Goal: Transaction & Acquisition: Purchase product/service

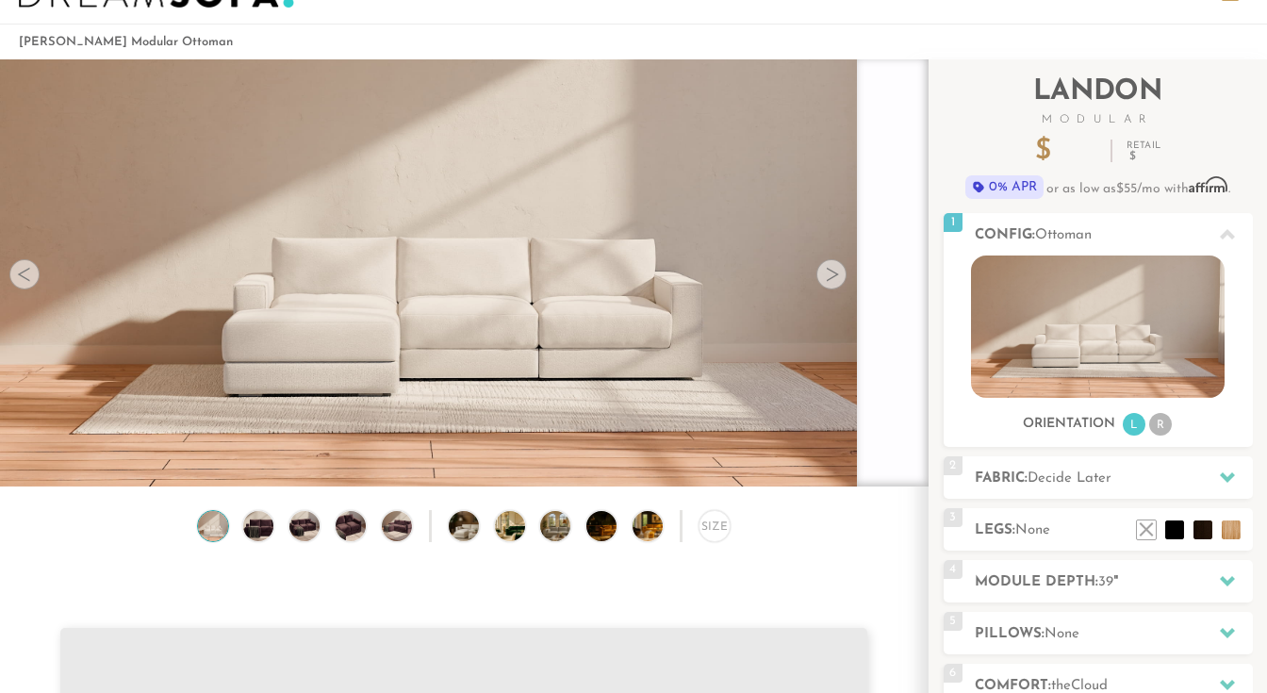
scroll to position [77, 0]
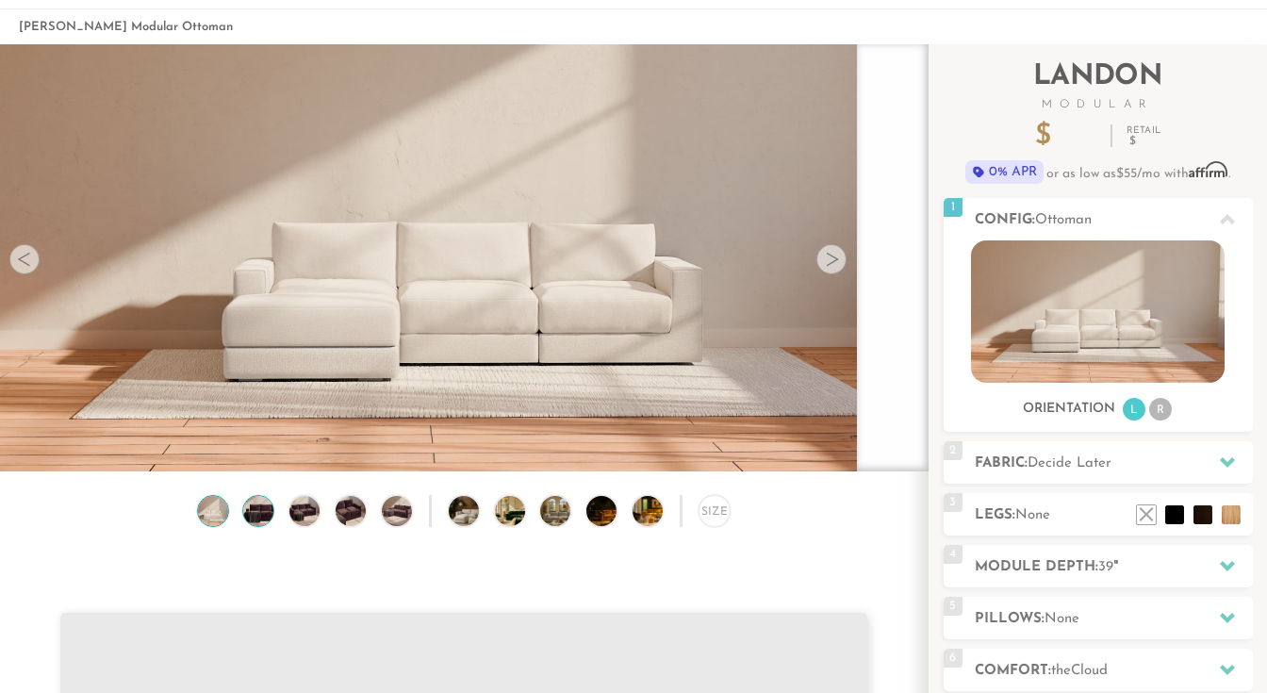
click at [263, 507] on img at bounding box center [258, 511] width 36 height 30
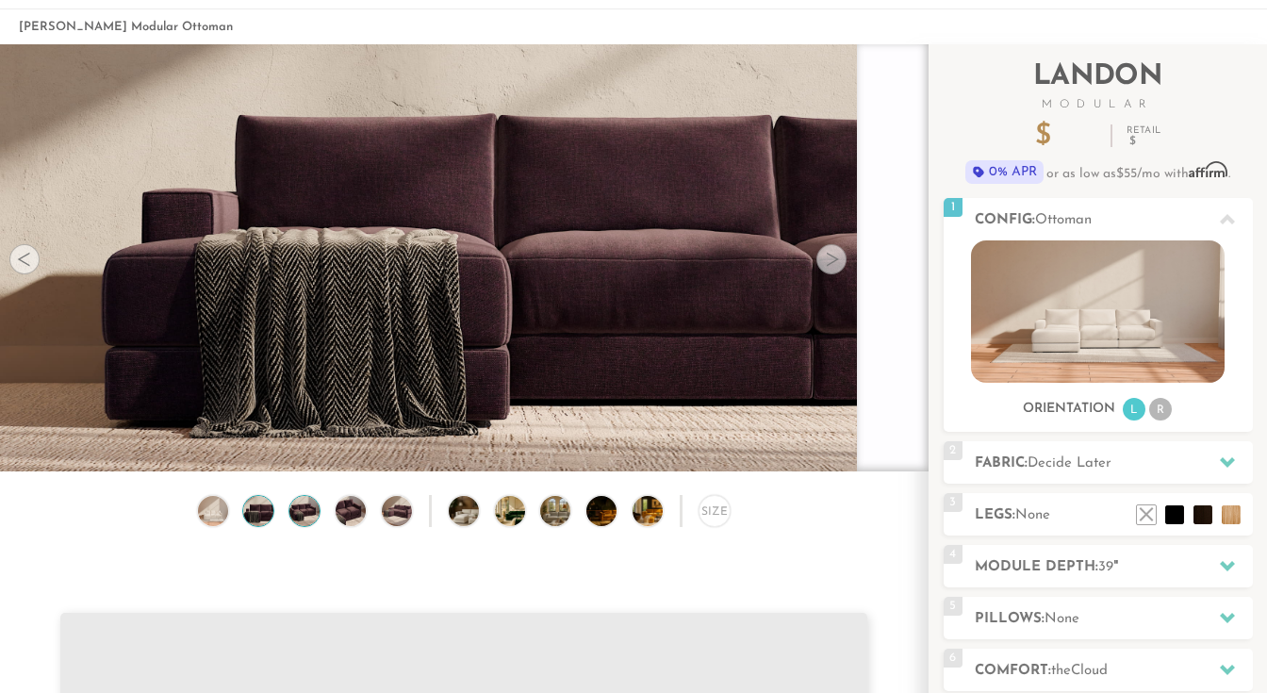
click at [304, 513] on img at bounding box center [305, 511] width 36 height 30
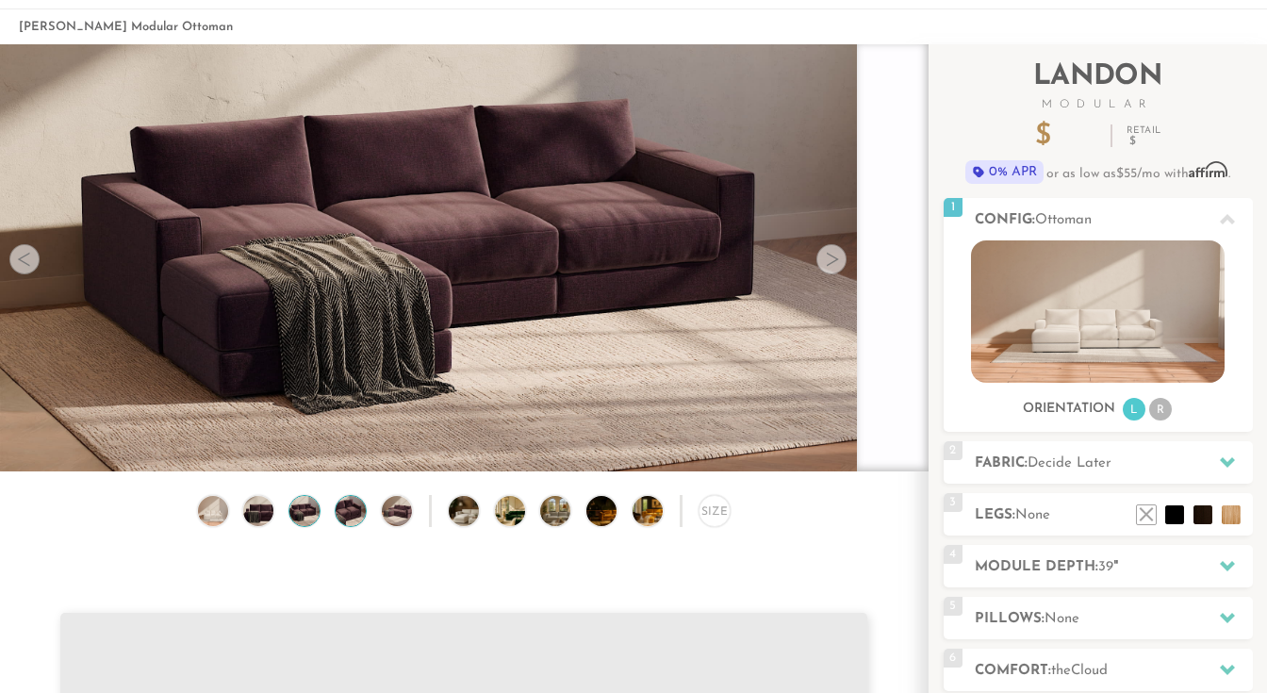
click at [354, 521] on img at bounding box center [351, 511] width 36 height 30
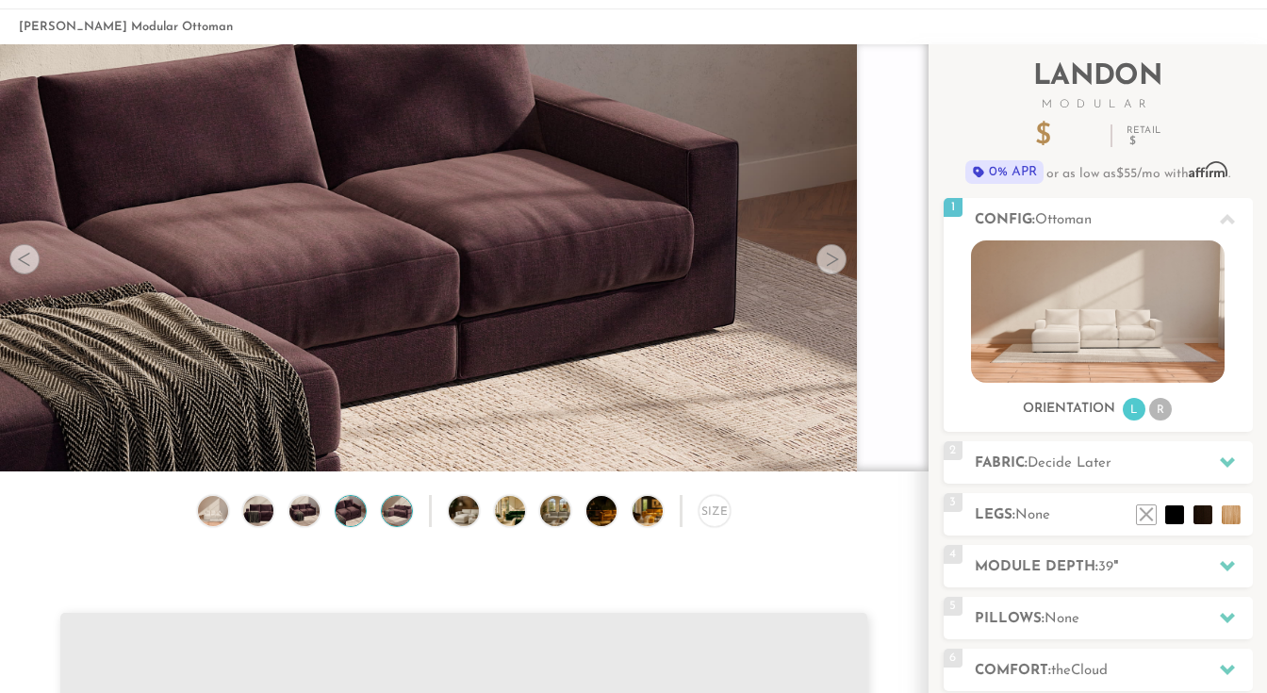
click at [406, 525] on img at bounding box center [396, 511] width 36 height 30
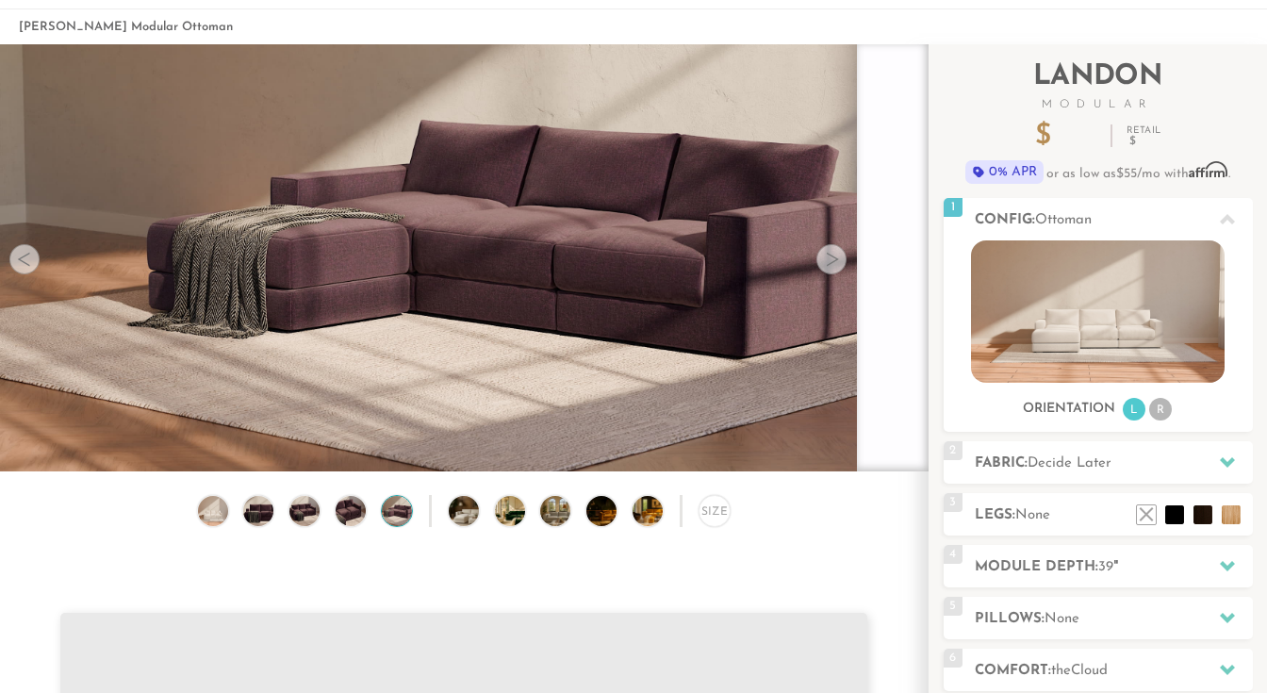
click at [406, 525] on img at bounding box center [396, 511] width 36 height 30
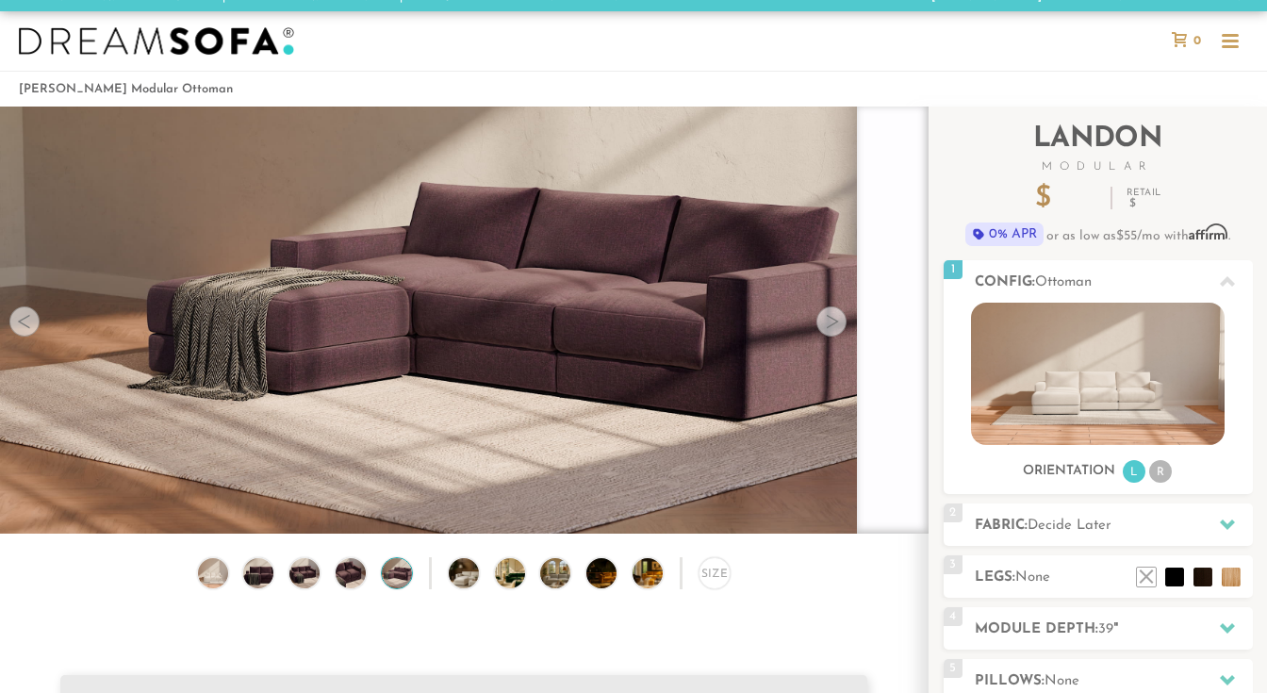
scroll to position [0, 0]
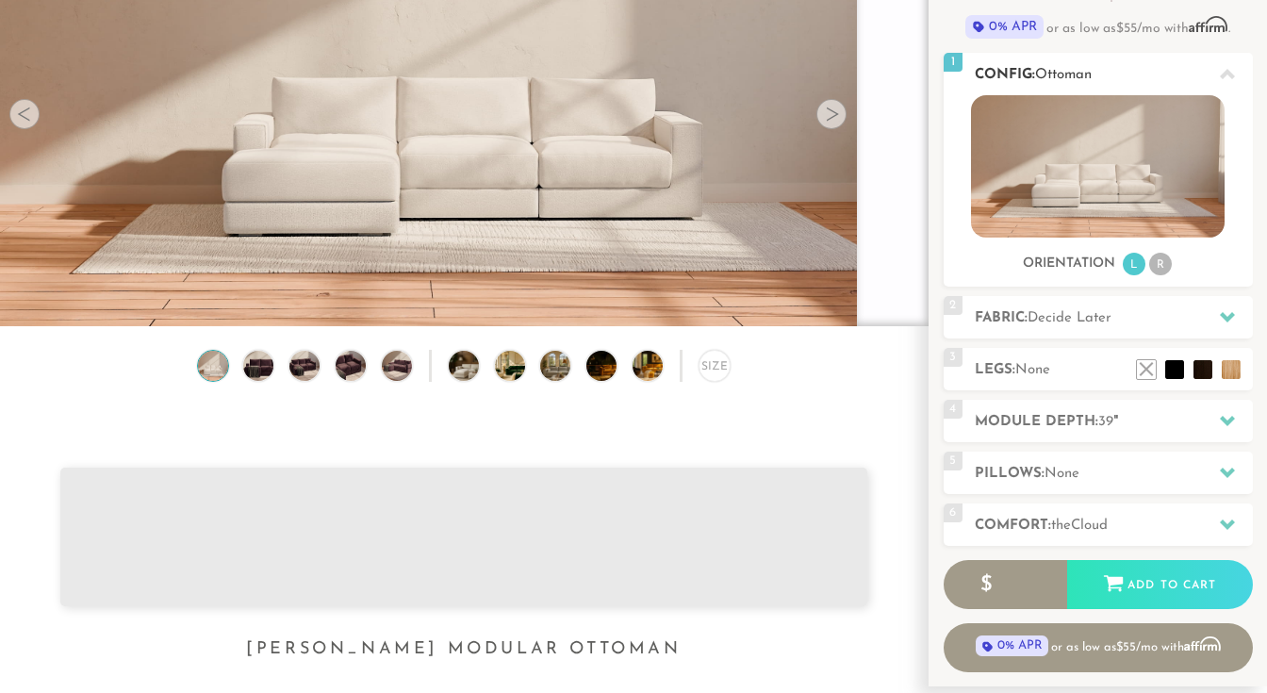
scroll to position [252, 0]
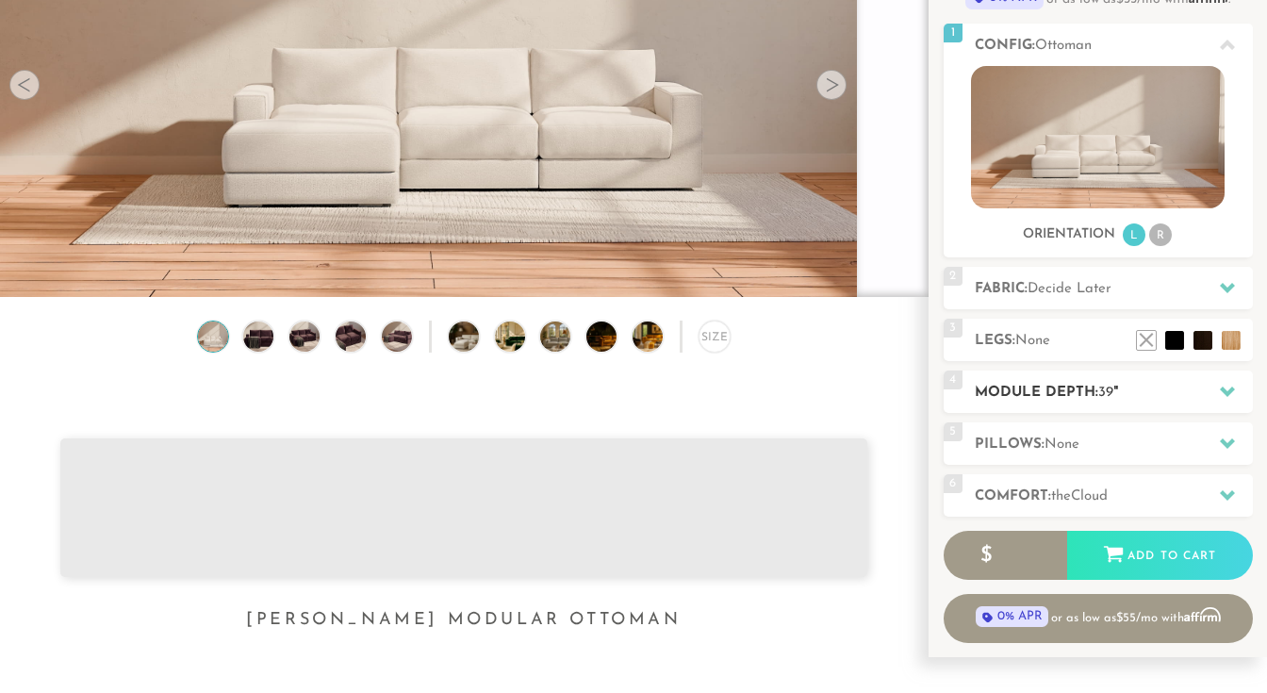
click at [1045, 404] on div "4 Module Depth: 39 "" at bounding box center [1098, 392] width 309 height 42
click at [1071, 389] on h2 "Module Depth: 39 "" at bounding box center [1114, 393] width 278 height 22
click at [1224, 395] on icon at bounding box center [1227, 391] width 15 height 15
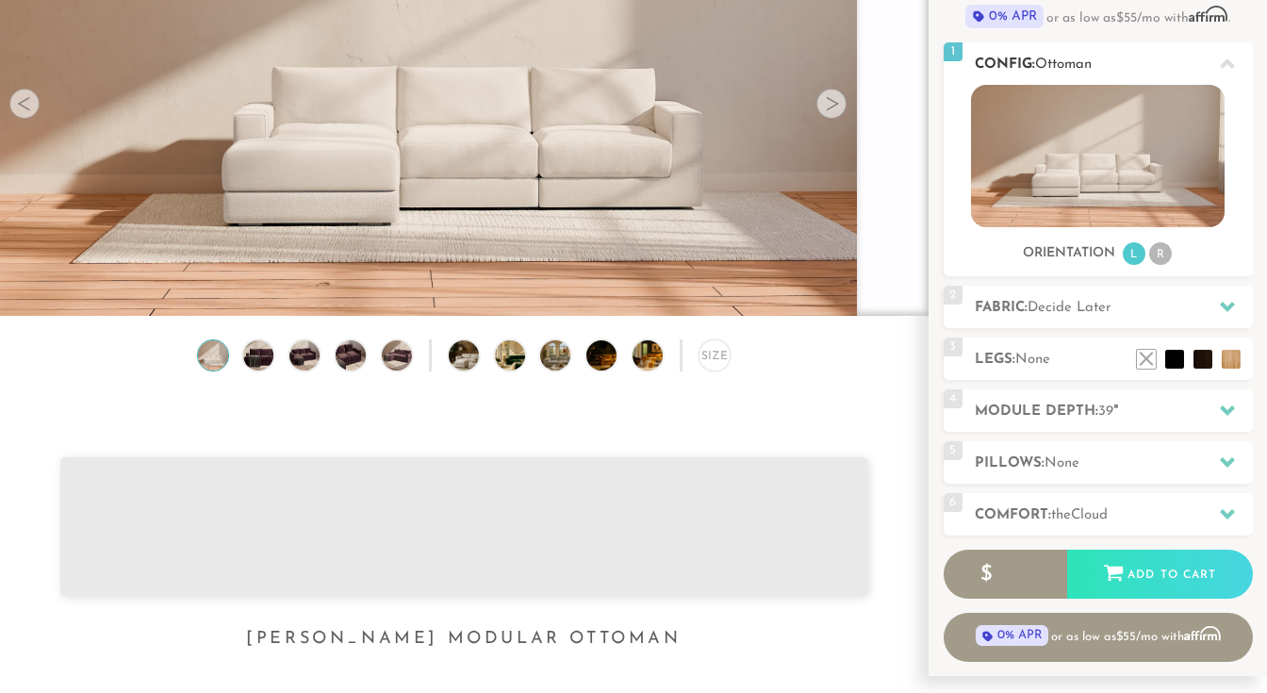
scroll to position [224, 0]
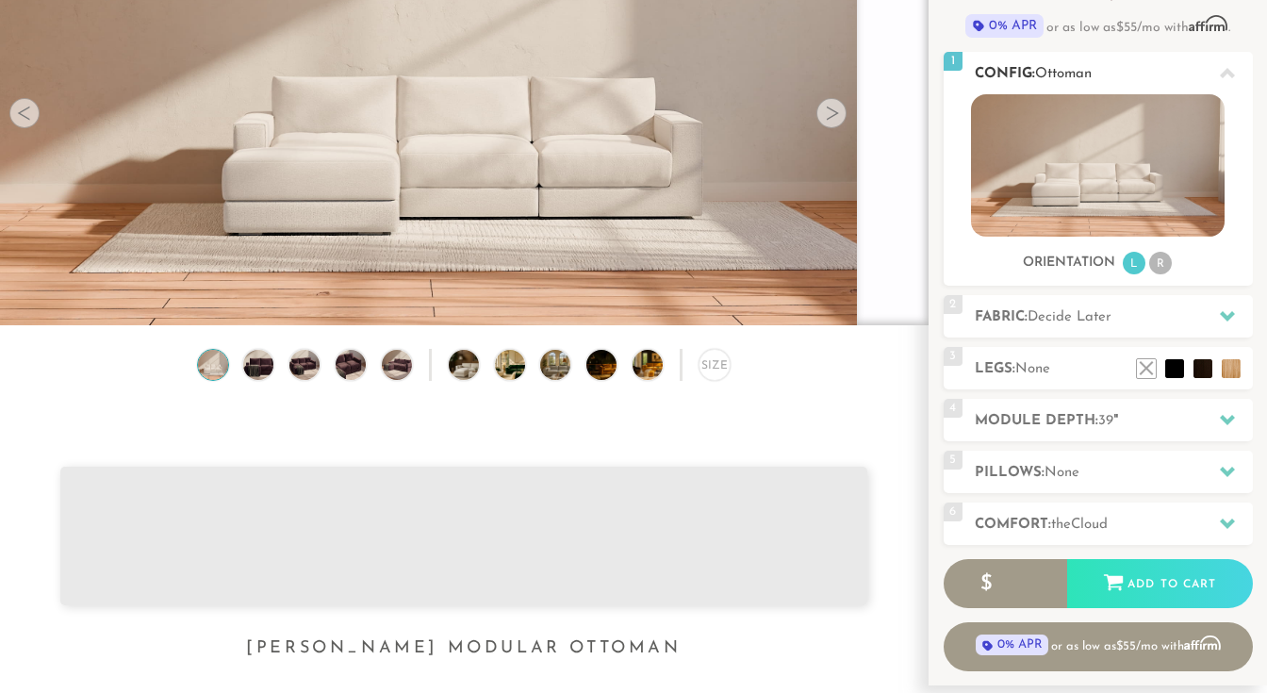
click at [1162, 257] on li "R" at bounding box center [1161, 263] width 23 height 23
click at [1165, 265] on li "R" at bounding box center [1161, 263] width 23 height 23
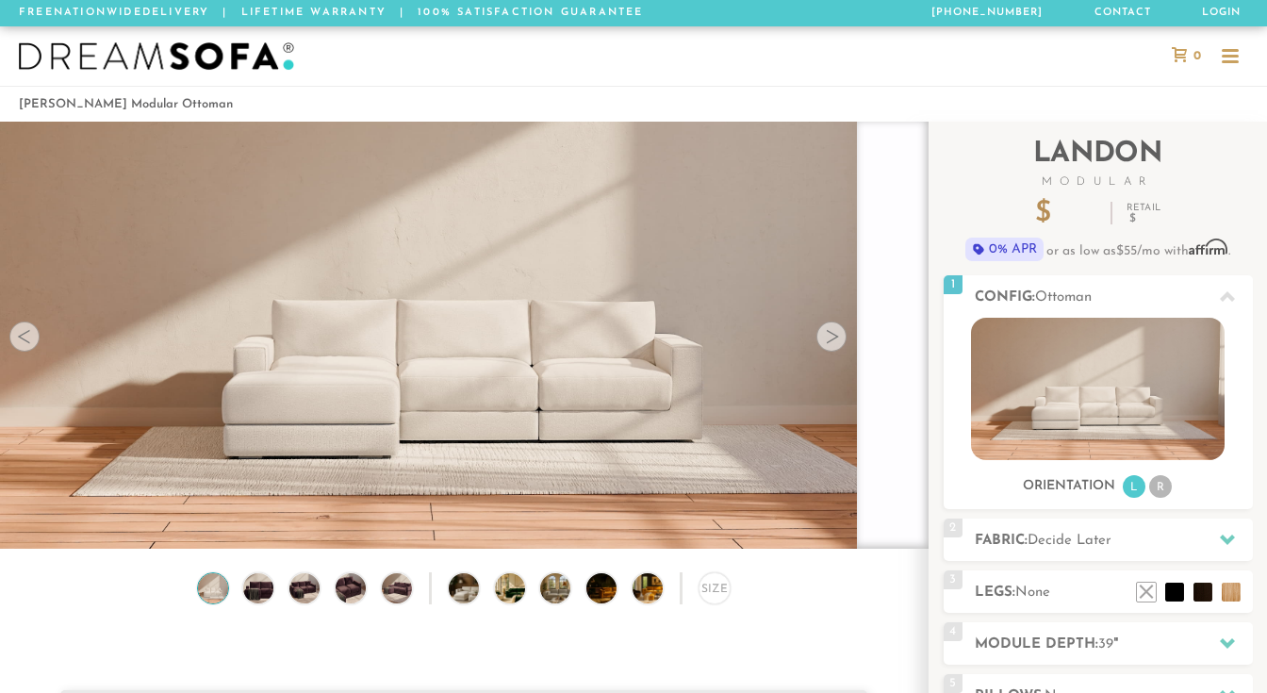
click at [831, 345] on div at bounding box center [832, 337] width 30 height 30
click at [834, 340] on div at bounding box center [832, 337] width 30 height 30
